Goal: Share content: Share content

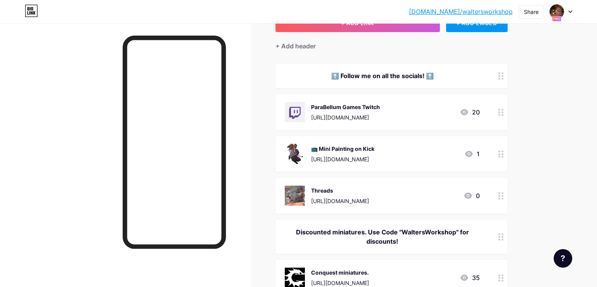
scroll to position [77, 0]
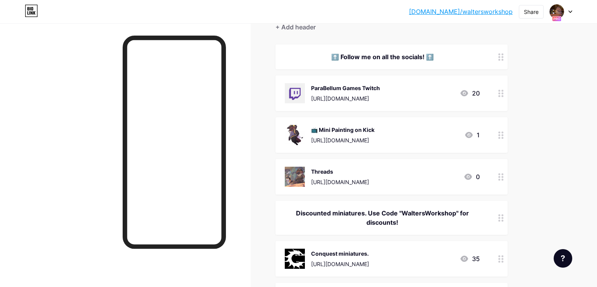
click at [380, 98] on div "[URL][DOMAIN_NAME]" at bounding box center [345, 98] width 69 height 8
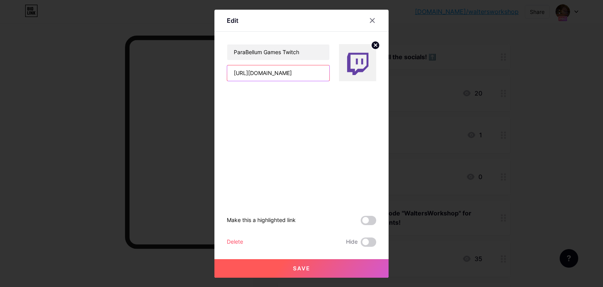
click at [298, 76] on input "[URL][DOMAIN_NAME]" at bounding box center [278, 72] width 102 height 15
drag, startPoint x: 369, startPoint y: 19, endPoint x: 373, endPoint y: 22, distance: 5.0
click at [369, 19] on icon at bounding box center [372, 20] width 6 height 6
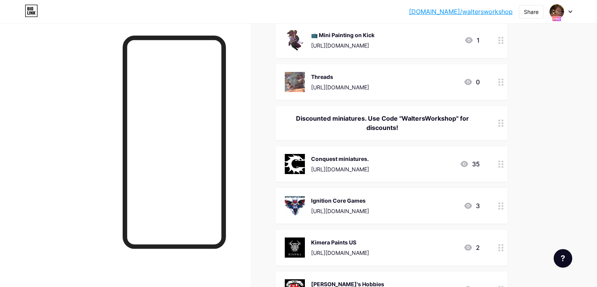
scroll to position [232, 0]
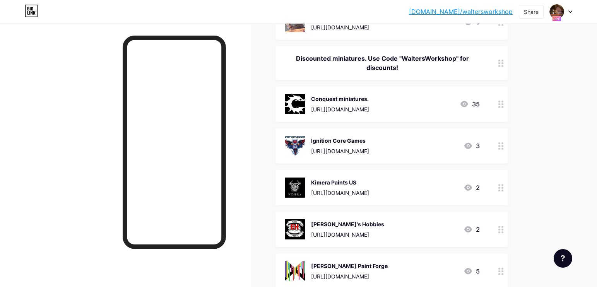
click at [358, 111] on div "[URL][DOMAIN_NAME]" at bounding box center [340, 109] width 58 height 8
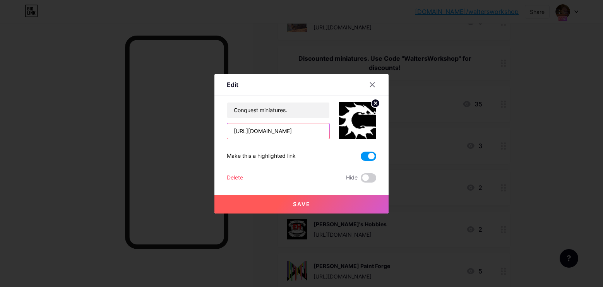
click at [281, 133] on input "[URL][DOMAIN_NAME]" at bounding box center [278, 130] width 102 height 15
click at [371, 89] on div at bounding box center [372, 85] width 14 height 14
